Goal: Transaction & Acquisition: Purchase product/service

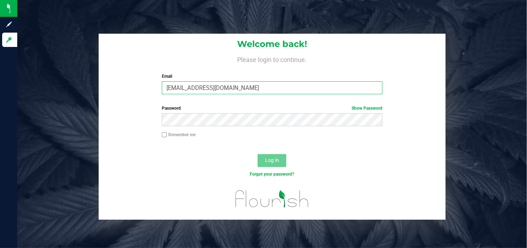
type input "[EMAIL_ADDRESS][DOMAIN_NAME]"
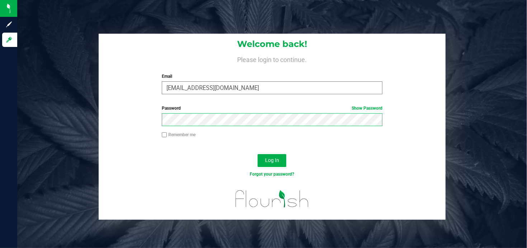
click at [258, 154] on button "Log In" at bounding box center [272, 160] width 29 height 13
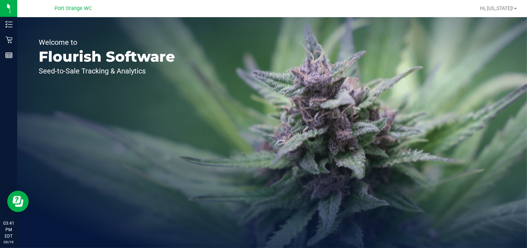
drag, startPoint x: 332, startPoint y: 144, endPoint x: 485, endPoint y: 194, distance: 160.9
click at [485, 194] on div "Welcome to Flourish Software Seed-to-Sale Tracking & Analytics" at bounding box center [272, 132] width 510 height 231
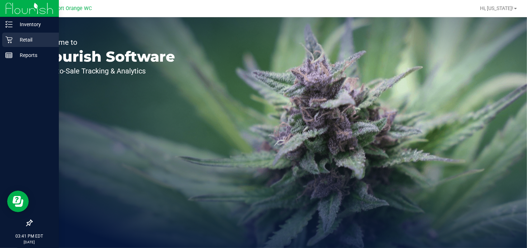
click at [4, 38] on div "Retail" at bounding box center [30, 40] width 57 height 14
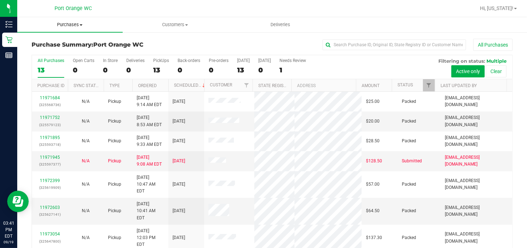
click at [75, 24] on span "Purchases" at bounding box center [69, 25] width 105 height 6
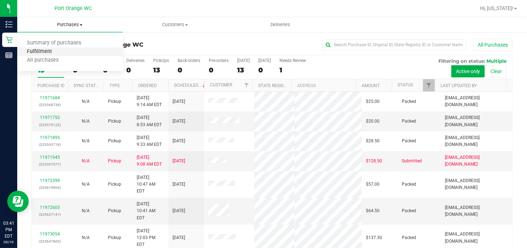
click at [52, 52] on span "Fulfillment" at bounding box center [39, 52] width 44 height 6
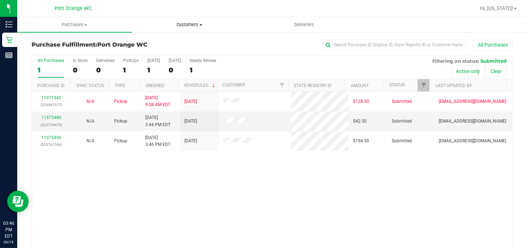
click at [190, 22] on span "Customers" at bounding box center [189, 25] width 114 height 6
click at [156, 44] on span "All customers" at bounding box center [158, 43] width 52 height 6
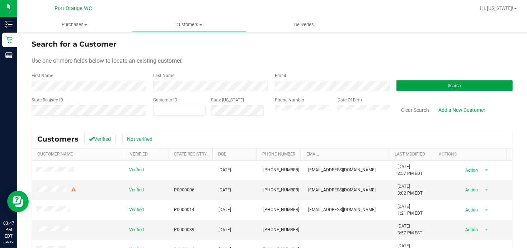
click at [448, 87] on span "Search" at bounding box center [454, 85] width 13 height 5
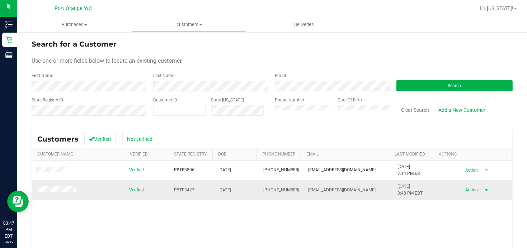
click at [466, 192] on span "Action" at bounding box center [470, 190] width 23 height 10
click at [470, 151] on li "Create new purchase" at bounding box center [473, 153] width 48 height 20
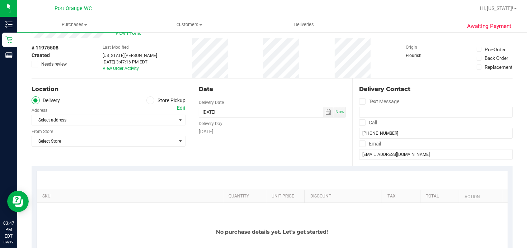
scroll to position [36, 0]
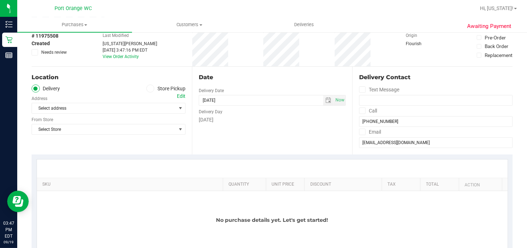
click at [152, 90] on label "Store Pickup" at bounding box center [165, 89] width 39 height 8
click at [0, 0] on input "Store Pickup" at bounding box center [0, 0] width 0 height 0
click at [84, 103] on div "Store" at bounding box center [109, 98] width 154 height 10
click at [85, 105] on span "Select Store" at bounding box center [104, 108] width 144 height 10
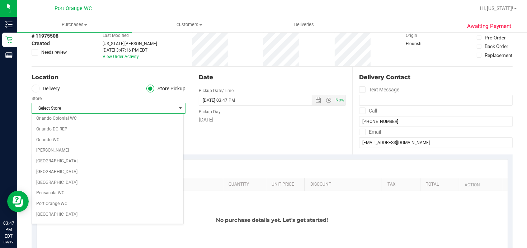
scroll to position [359, 0]
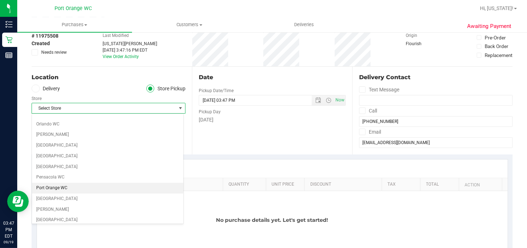
click at [67, 183] on li "Port Orange WC" at bounding box center [107, 188] width 151 height 11
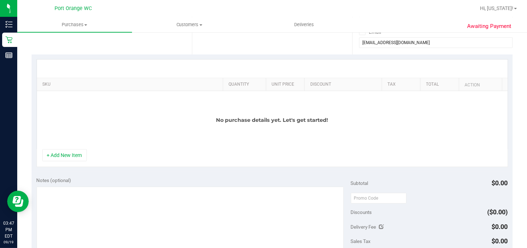
scroll to position [144, 0]
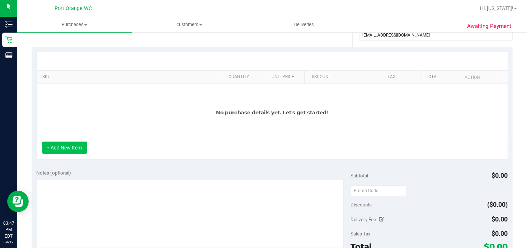
click at [69, 149] on button "+ Add New Item" at bounding box center [64, 148] width 44 height 12
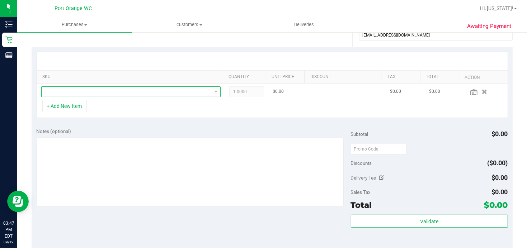
click at [119, 89] on span "NO DATA FOUND" at bounding box center [127, 92] width 170 height 10
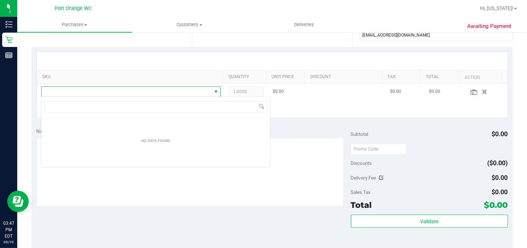
scroll to position [11, 175]
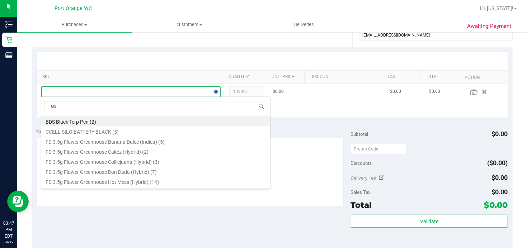
type input "GSS"
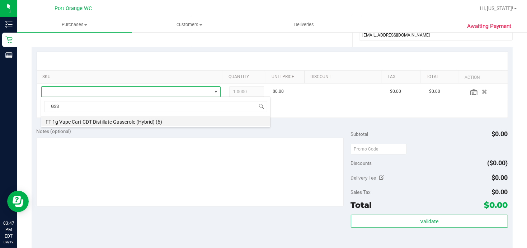
click at [122, 122] on li "FT 1g Vape Cart CDT Distillate Gasserole (Hybrid) (6)" at bounding box center [155, 121] width 229 height 10
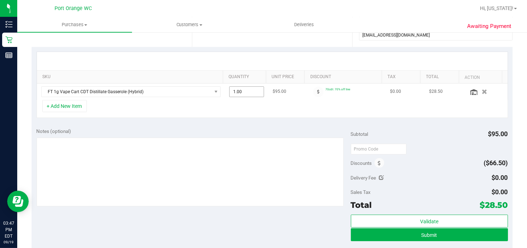
click at [239, 93] on span "1.00 1" at bounding box center [246, 91] width 35 height 11
click at [239, 93] on input "1" at bounding box center [247, 92] width 34 height 10
type input "2"
type input "2.00"
click at [217, 124] on div "Notes (optional) Subtotal $95.00 Discounts ($66.50) Delivery Fee $0.00 Sales Ta…" at bounding box center [272, 187] width 481 height 129
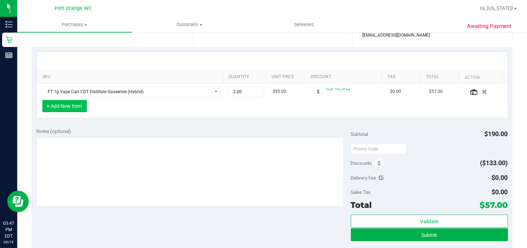
click at [74, 107] on button "+ Add New Item" at bounding box center [64, 106] width 44 height 12
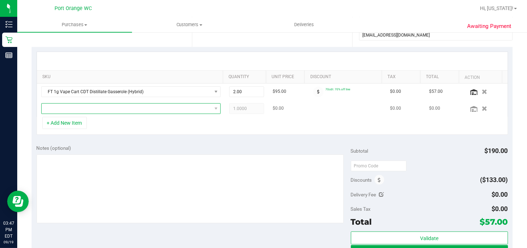
click at [80, 107] on span "NO DATA FOUND" at bounding box center [127, 109] width 170 height 10
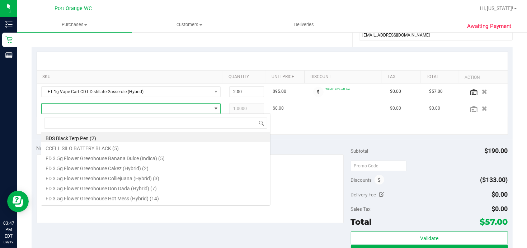
scroll to position [11, 173]
type input "ice"
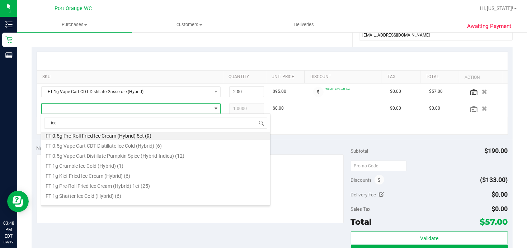
scroll to position [0, 0]
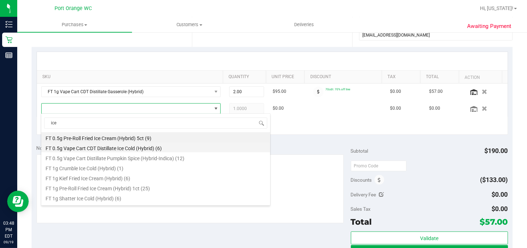
click at [84, 148] on li "FT 0.5g Vape Cart CDT Distillate Ice Cold (Hybrid) (6)" at bounding box center [155, 147] width 229 height 10
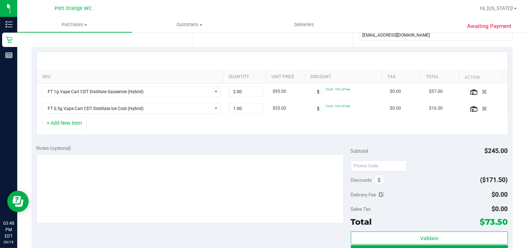
click at [251, 137] on div "SKU Quantity Unit Price Discount Tax Total Action FT 1g Vape Cart CDT Distillat…" at bounding box center [272, 93] width 481 height 93
click at [83, 123] on button "+ Add New Item" at bounding box center [64, 123] width 44 height 12
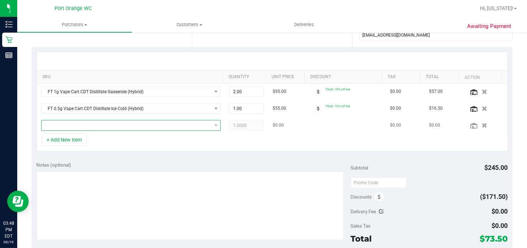
click at [71, 124] on span "NO DATA FOUND" at bounding box center [127, 126] width 170 height 10
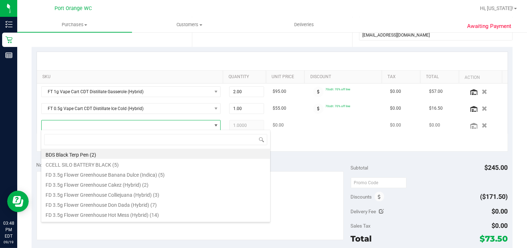
scroll to position [11, 173]
type input "Apple"
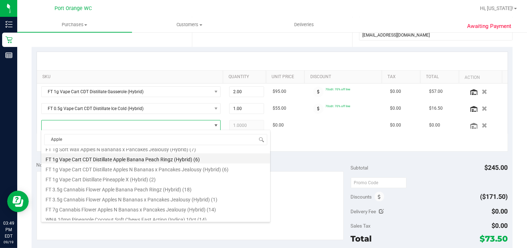
scroll to position [36, 0]
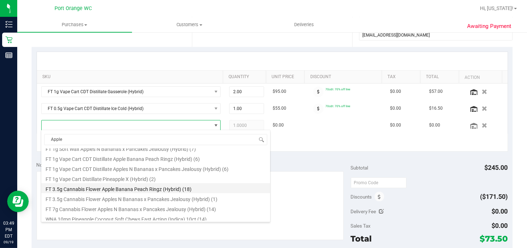
click at [135, 189] on li "FT 3.5g Cannabis Flower Apple Banana Peach Ringz (Hybrid) (18)" at bounding box center [155, 188] width 229 height 10
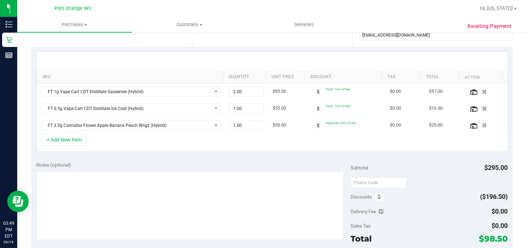
click at [288, 159] on div "Notes (optional) Subtotal $295.00 Discounts ($196.50) Delivery Fee $0.00 Sales …" at bounding box center [272, 221] width 481 height 129
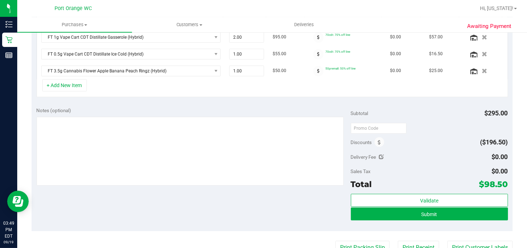
scroll to position [215, 0]
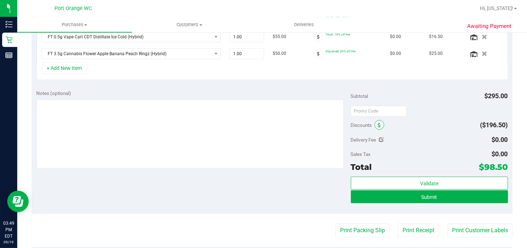
click at [378, 127] on span at bounding box center [380, 125] width 10 height 10
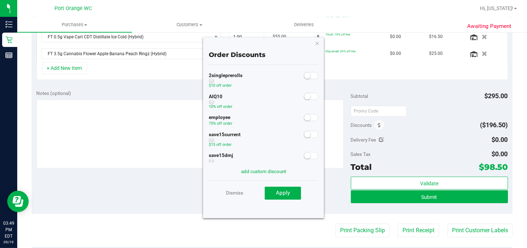
click at [304, 96] on small at bounding box center [307, 96] width 6 height 6
click at [288, 190] on span "Apply" at bounding box center [283, 193] width 14 height 6
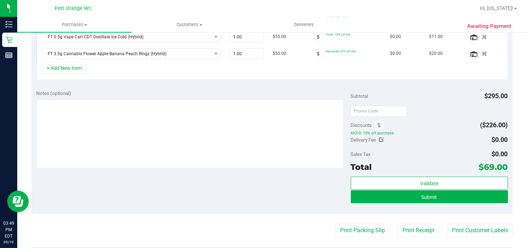
scroll to position [204, 0]
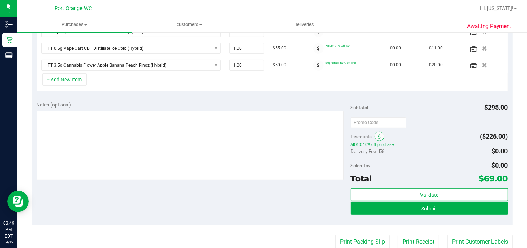
click at [378, 135] on icon at bounding box center [379, 137] width 3 height 5
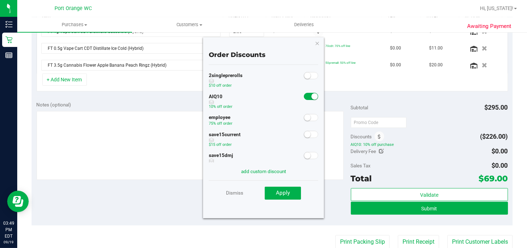
click at [311, 95] on small at bounding box center [314, 96] width 6 height 6
click at [236, 191] on link "Dismiss" at bounding box center [234, 193] width 17 height 13
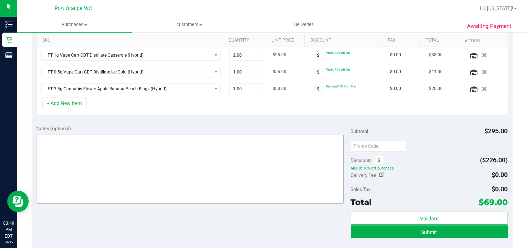
scroll to position [168, 0]
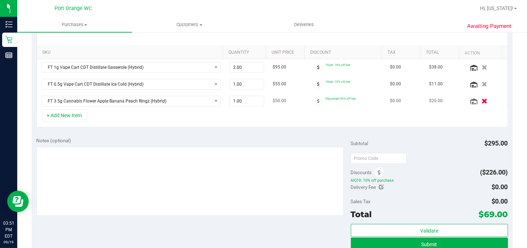
click at [482, 99] on icon "button" at bounding box center [485, 100] width 6 height 5
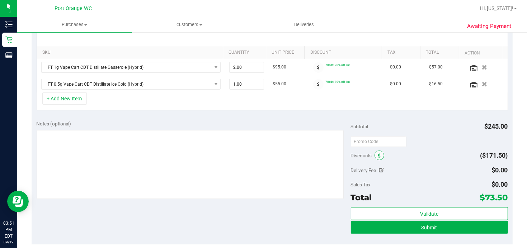
click at [379, 154] on span at bounding box center [380, 156] width 10 height 10
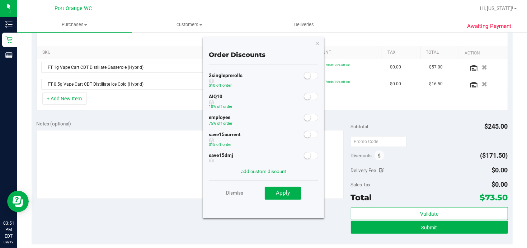
click at [305, 97] on small at bounding box center [307, 96] width 6 height 6
click at [288, 192] on span "Apply" at bounding box center [283, 193] width 14 height 6
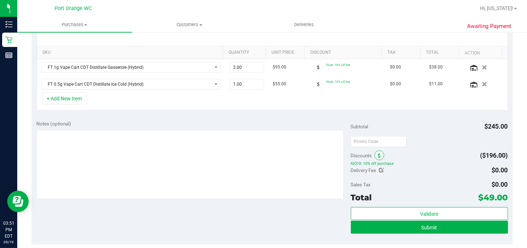
click at [378, 155] on icon at bounding box center [379, 156] width 3 height 5
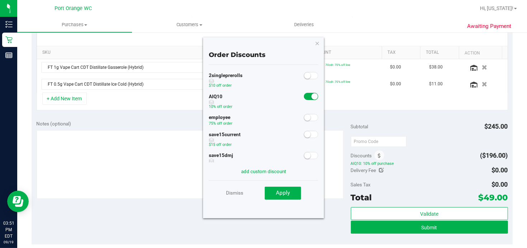
click at [305, 97] on span at bounding box center [311, 96] width 14 height 7
click at [282, 196] on span "Apply" at bounding box center [283, 193] width 14 height 6
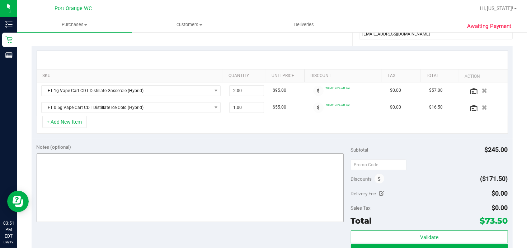
scroll to position [144, 0]
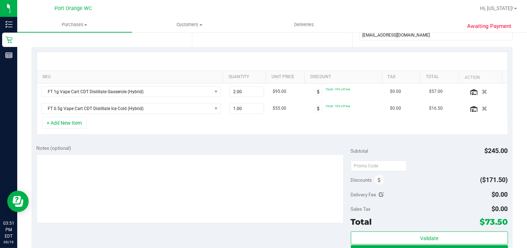
click at [155, 145] on div "Notes (optional)" at bounding box center [194, 148] width 314 height 7
click at [73, 126] on button "+ Add New Item" at bounding box center [64, 123] width 44 height 12
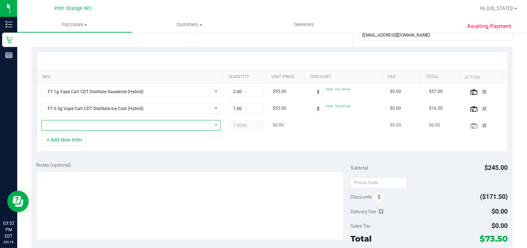
click at [84, 124] on span "NO DATA FOUND" at bounding box center [127, 126] width 170 height 10
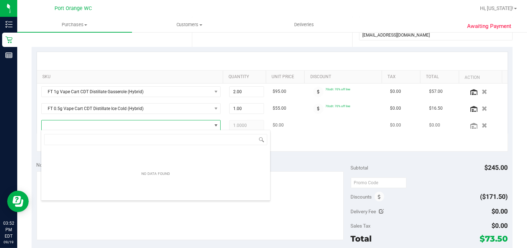
scroll to position [11, 173]
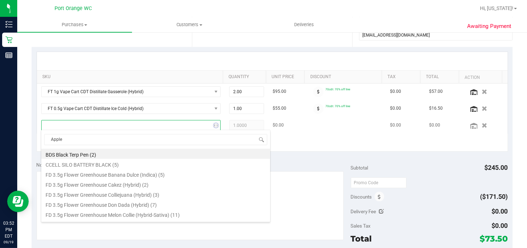
type input "Apples"
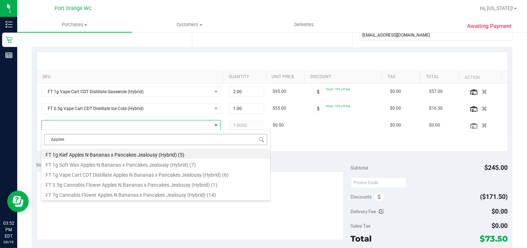
click at [89, 141] on input "Apples" at bounding box center [155, 139] width 223 height 11
click at [292, 161] on div "Notes (optional)" at bounding box center [194, 164] width 314 height 7
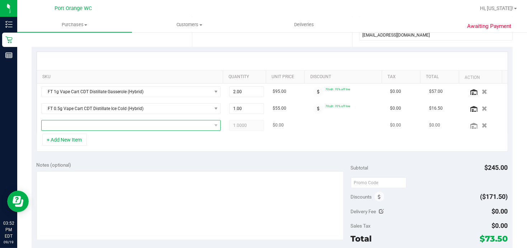
click at [66, 124] on span "NO DATA FOUND" at bounding box center [127, 126] width 170 height 10
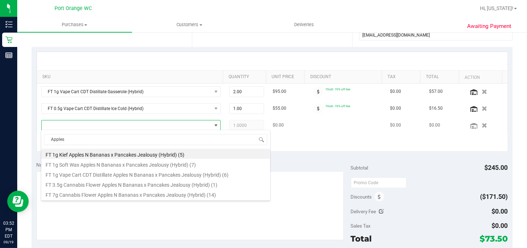
type input "Apple"
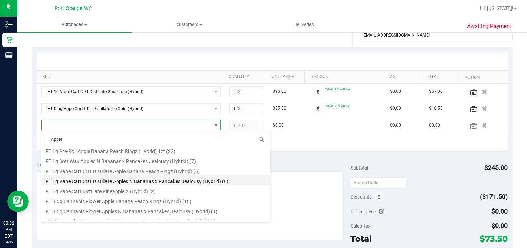
scroll to position [36, 0]
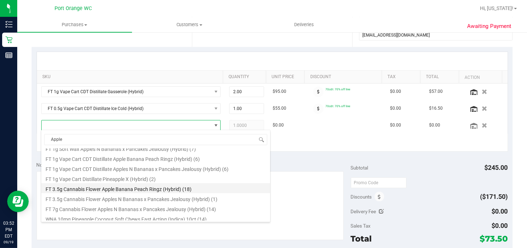
click at [117, 189] on li "FT 3.5g Cannabis Flower Apple Banana Peach Ringz (Hybrid) (18)" at bounding box center [155, 188] width 229 height 10
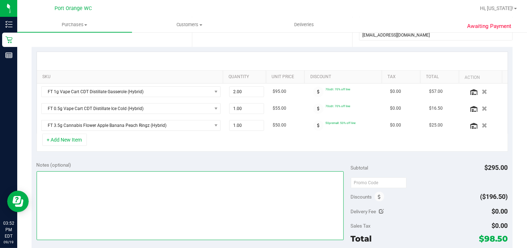
click at [307, 176] on textarea at bounding box center [190, 205] width 307 height 69
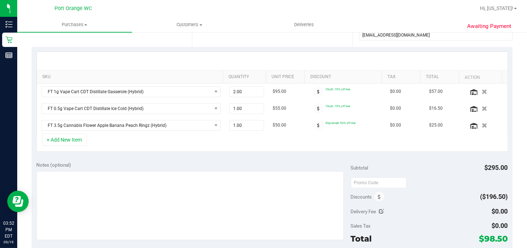
click at [320, 164] on div "Notes (optional)" at bounding box center [194, 164] width 314 height 7
click at [378, 195] on icon at bounding box center [379, 197] width 3 height 5
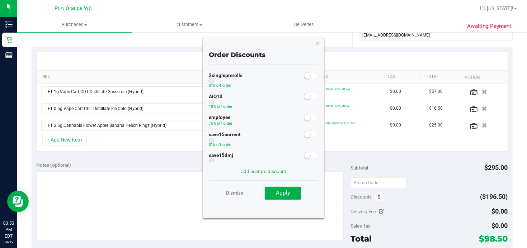
click at [231, 193] on link "Dismiss" at bounding box center [234, 193] width 17 height 13
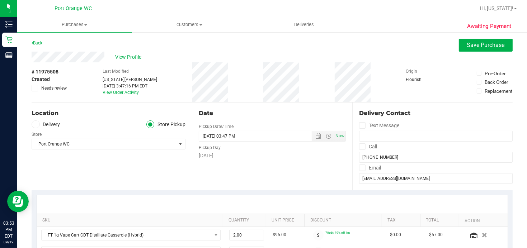
scroll to position [215, 0]
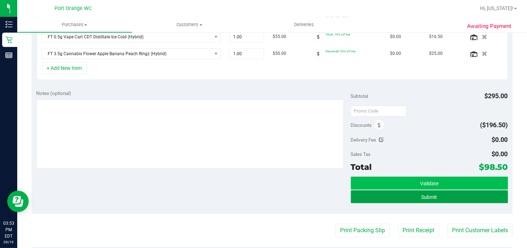
click at [433, 197] on button "Submit" at bounding box center [429, 197] width 157 height 13
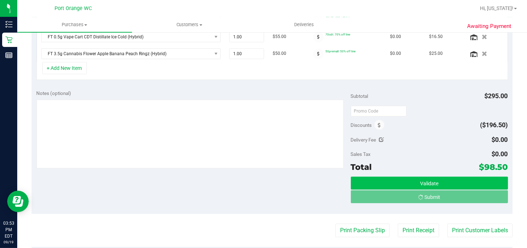
scroll to position [204, 0]
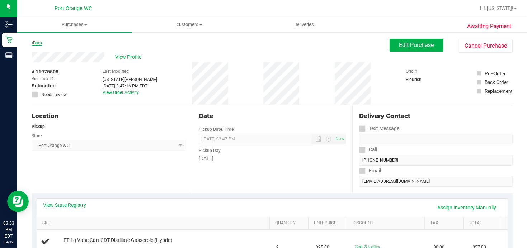
click at [39, 42] on link "Back" at bounding box center [37, 43] width 11 height 5
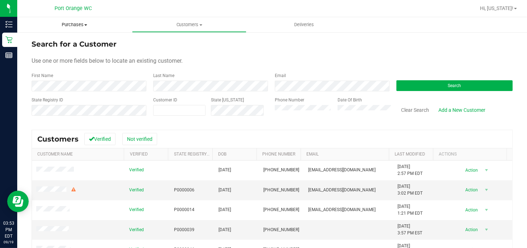
click at [65, 23] on span "Purchases" at bounding box center [74, 25] width 115 height 6
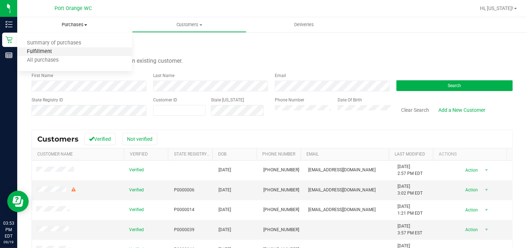
click at [33, 52] on span "Fulfillment" at bounding box center [39, 52] width 44 height 6
